Goal: Communication & Community: Answer question/provide support

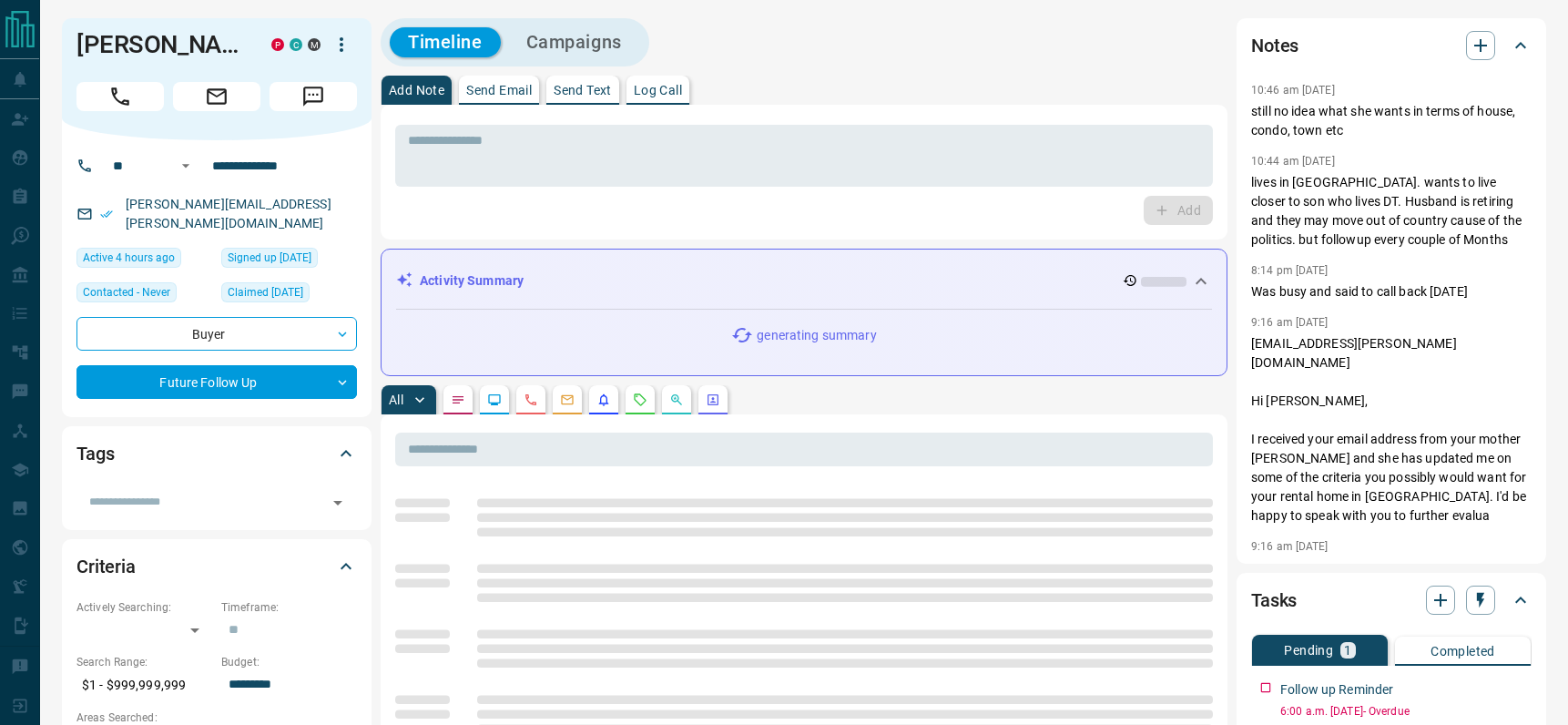
click at [504, 93] on p "Send Email" at bounding box center [499, 90] width 66 height 13
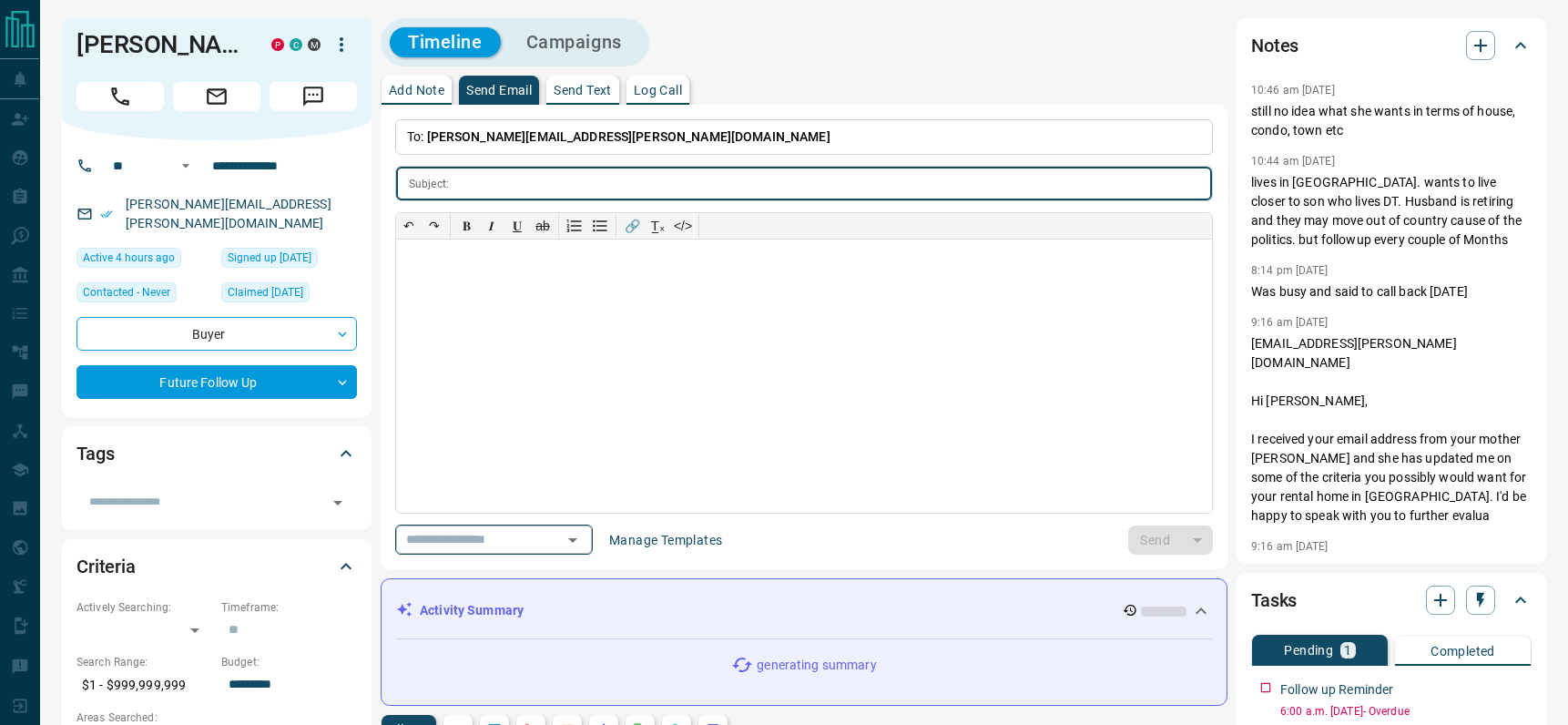
click at [580, 537] on icon "Open" at bounding box center [573, 540] width 22 height 22
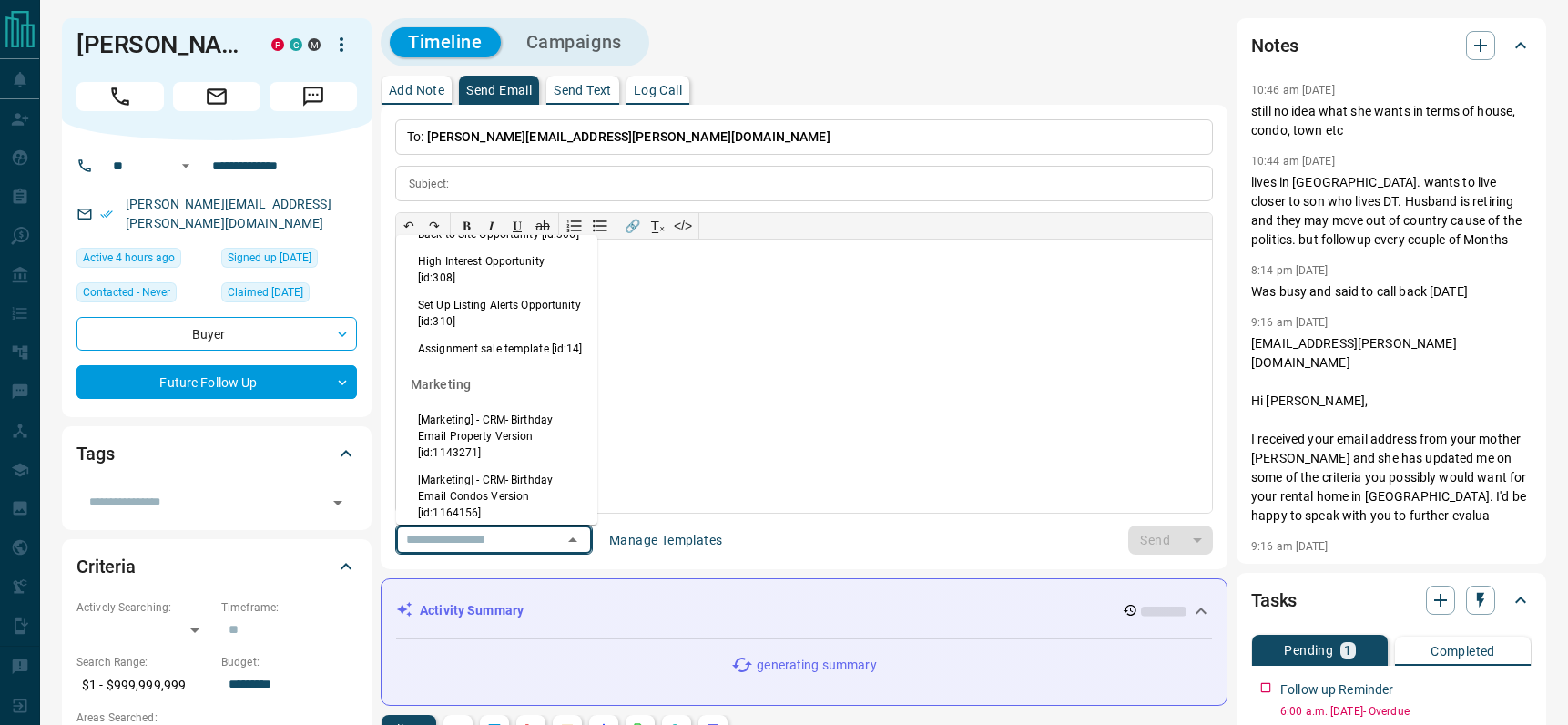
scroll to position [1301, 0]
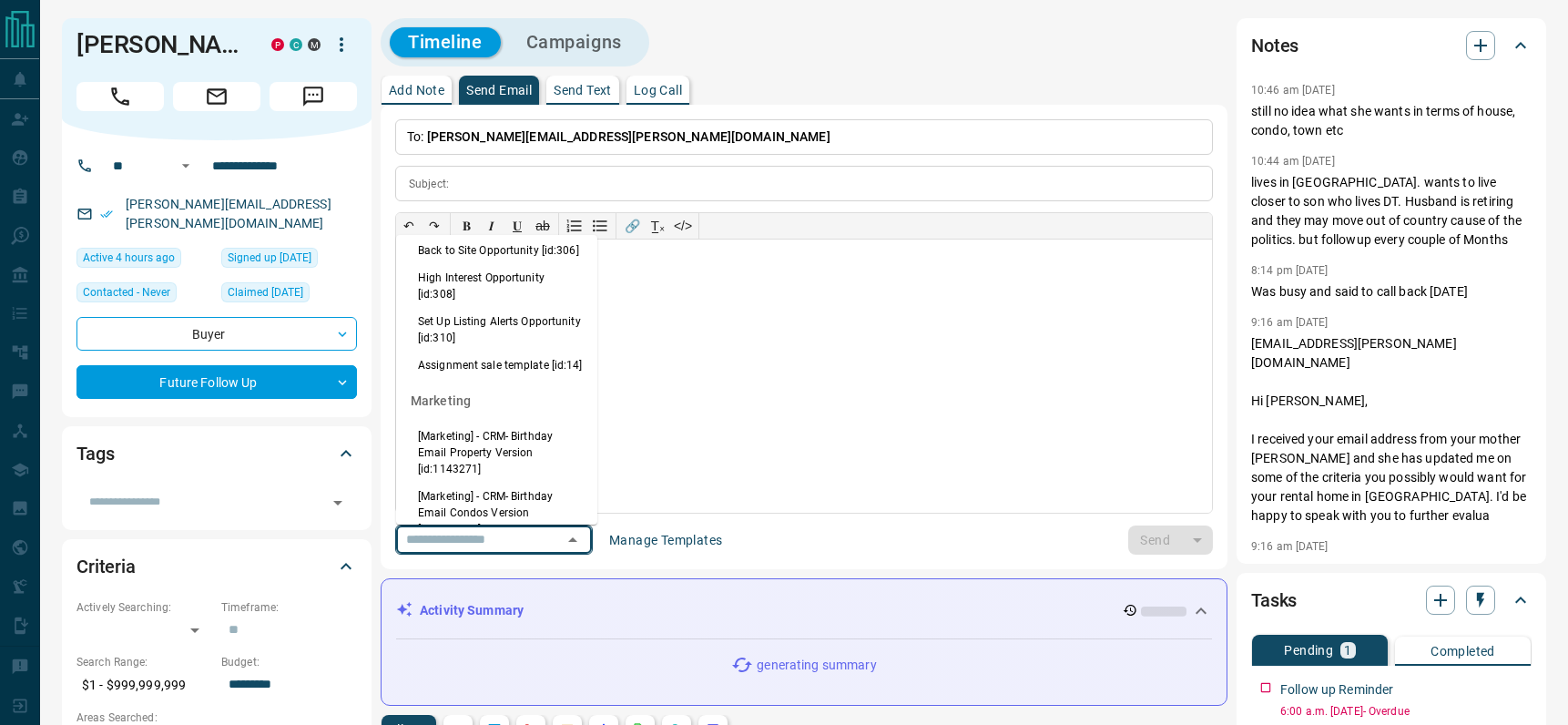
click at [470, 265] on li "Back to Site Opportunity [id:306]" at bounding box center [496, 250] width 201 height 27
type input "**********"
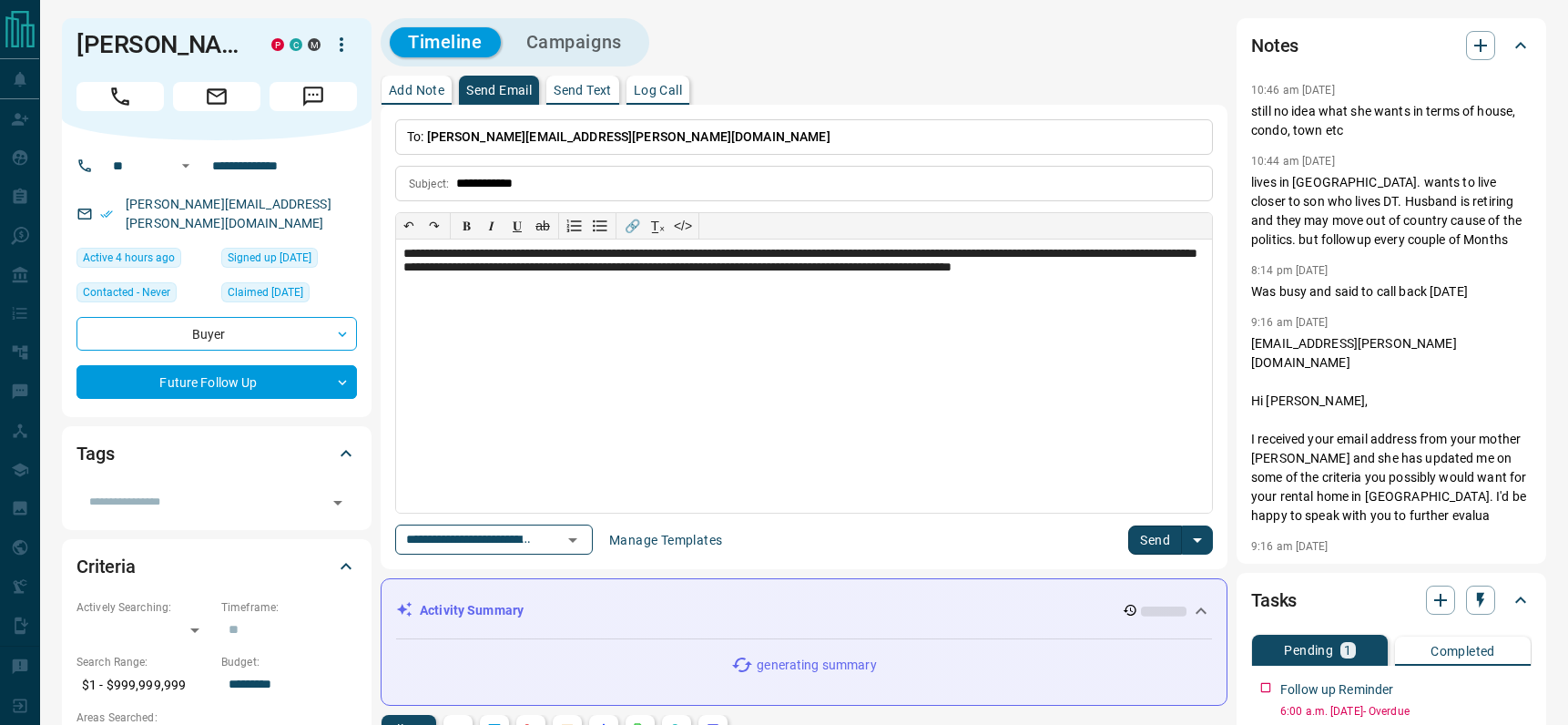
click at [1152, 541] on button "Send" at bounding box center [1155, 540] width 54 height 29
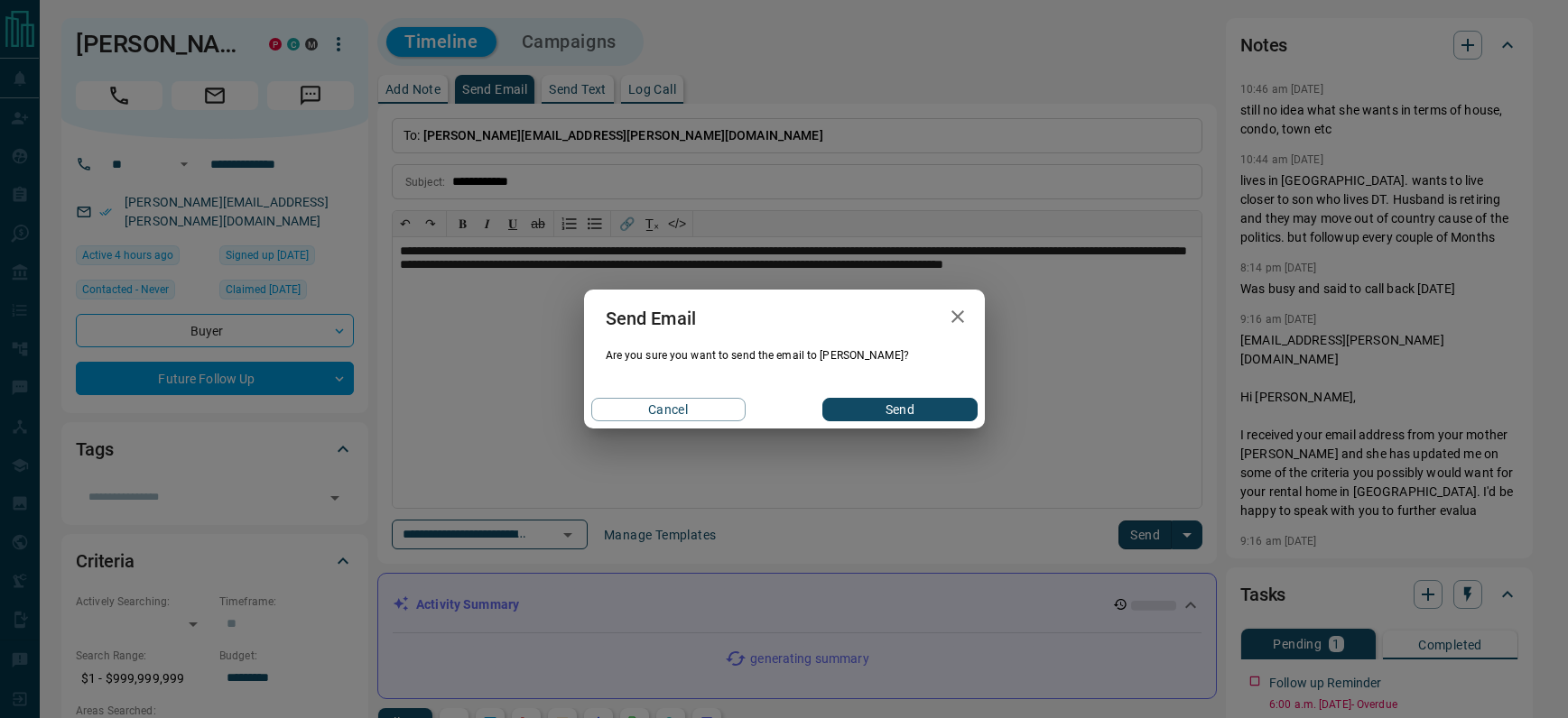
click at [877, 407] on button "Send" at bounding box center [899, 410] width 155 height 24
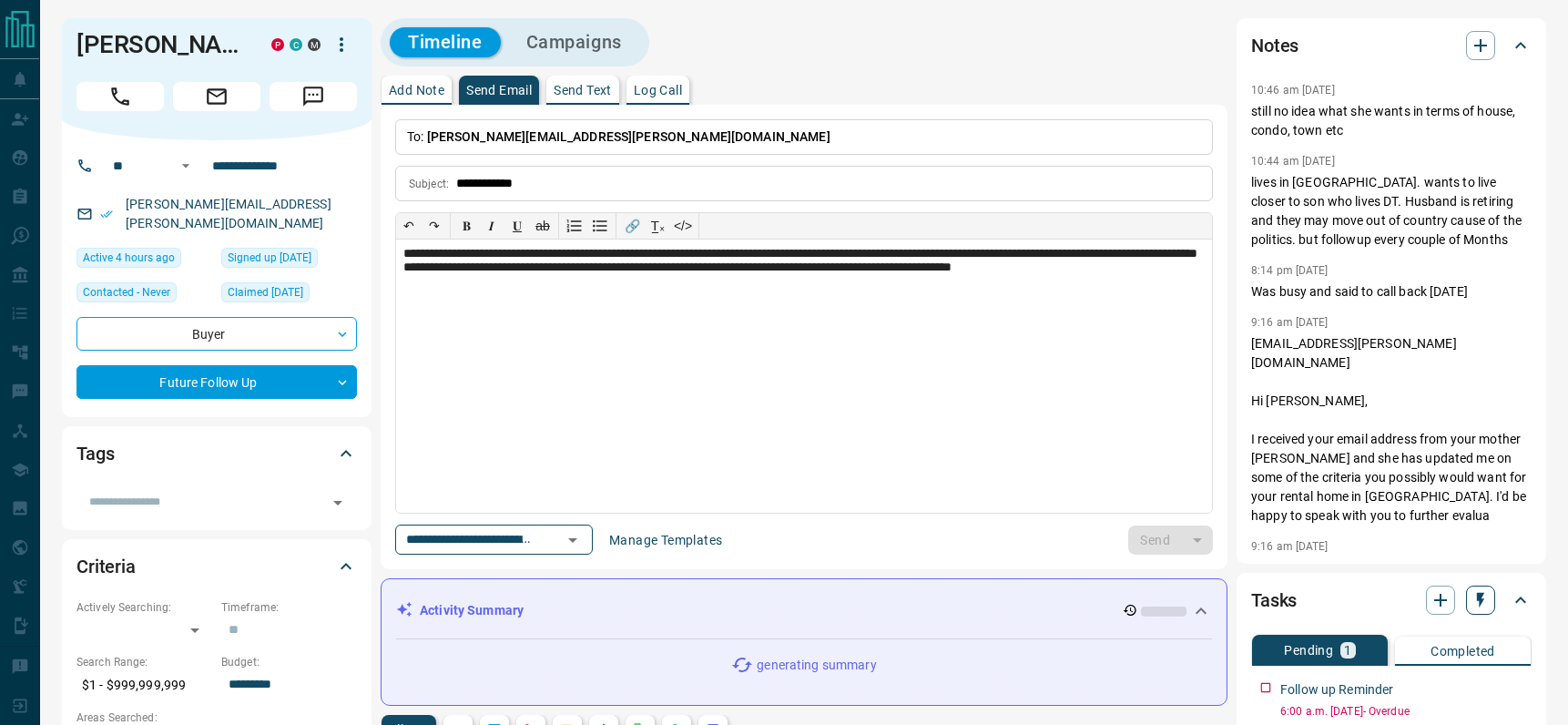
click at [1482, 591] on icon "button" at bounding box center [1481, 600] width 18 height 18
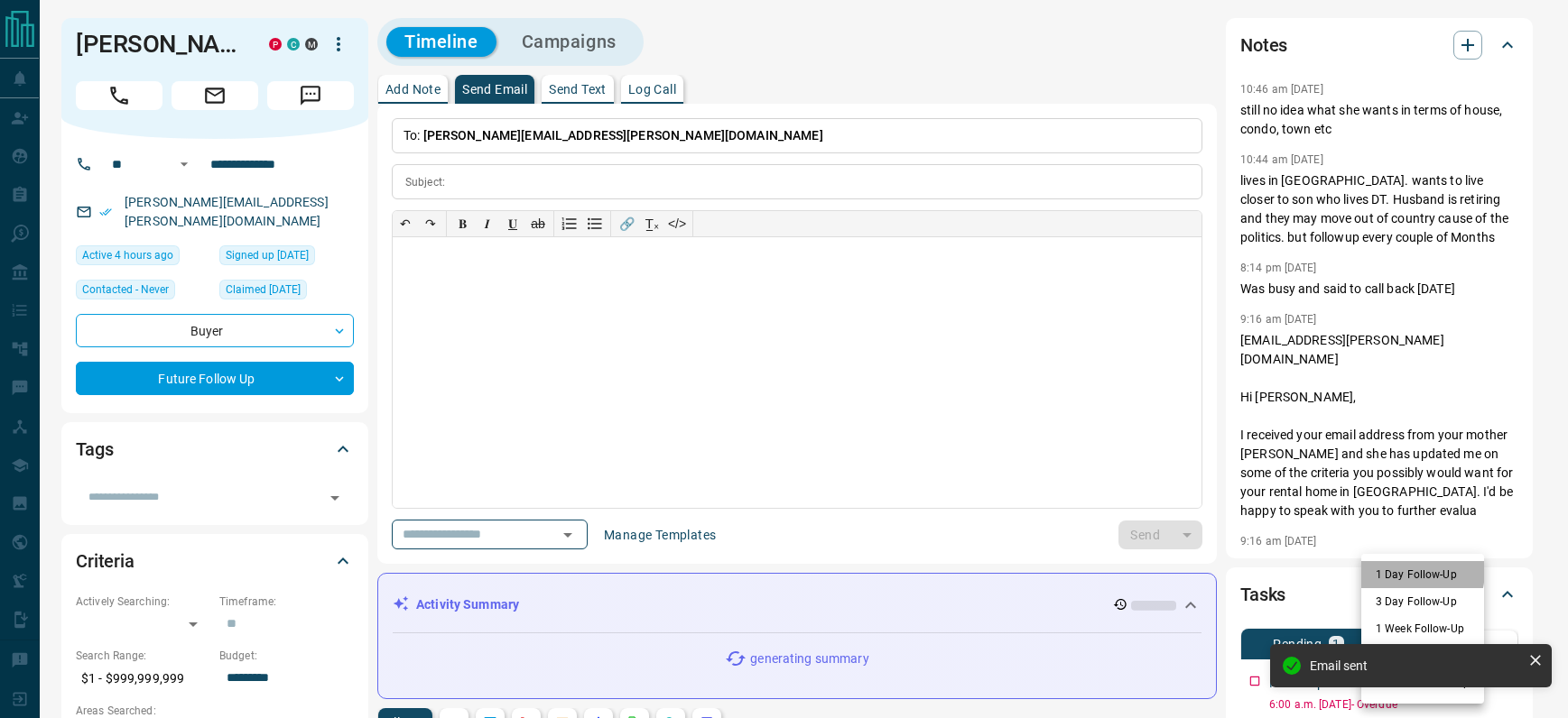
click at [1386, 569] on li "1 Day Follow-Up" at bounding box center [1422, 574] width 123 height 27
